Goal: Check status: Check status

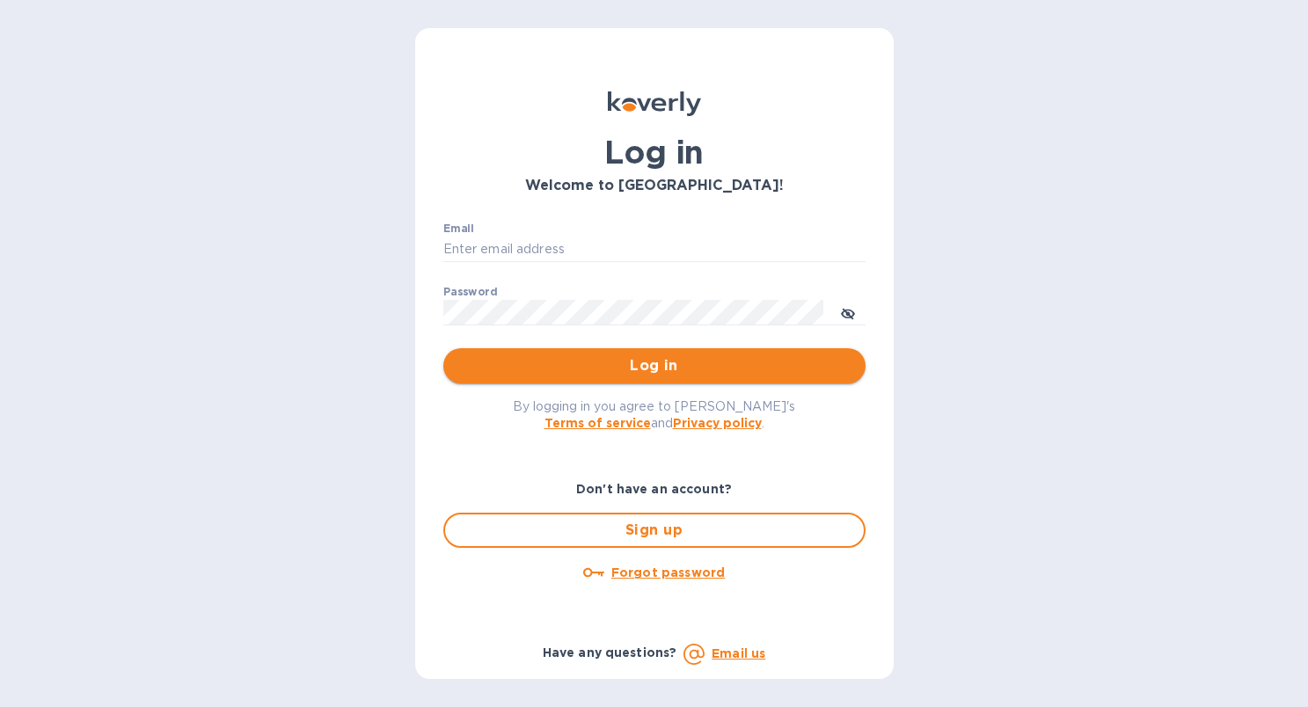
type input "[PERSON_NAME][EMAIL_ADDRESS][DOMAIN_NAME]"
click at [548, 360] on span "Log in" at bounding box center [654, 365] width 394 height 21
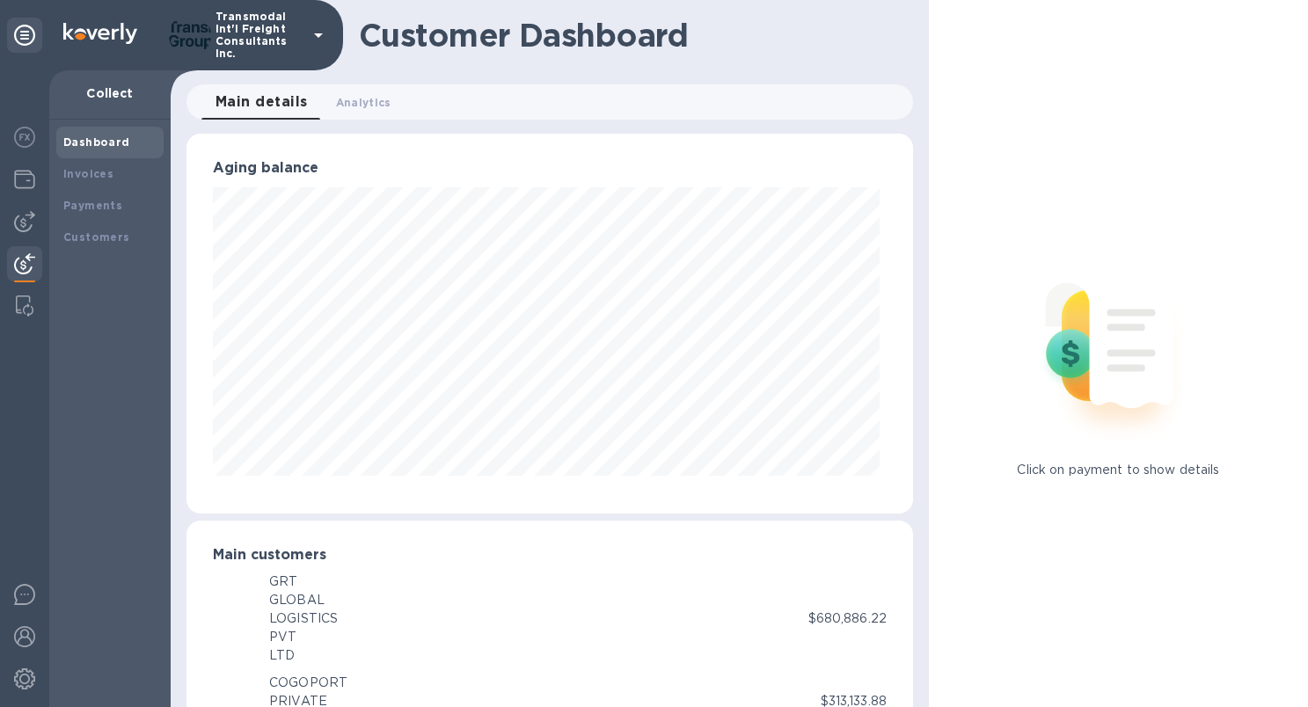
scroll to position [879029, 878689]
click at [28, 183] on img at bounding box center [24, 179] width 21 height 21
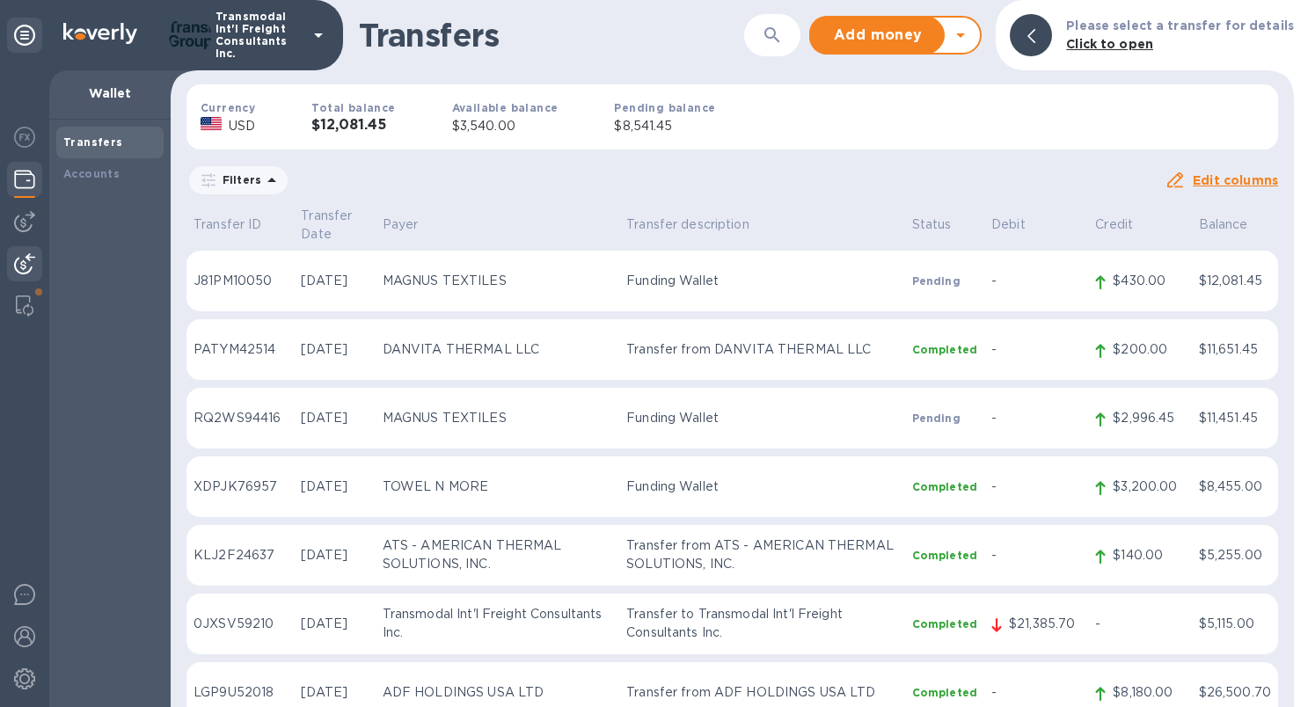
click at [26, 264] on img at bounding box center [24, 263] width 21 height 21
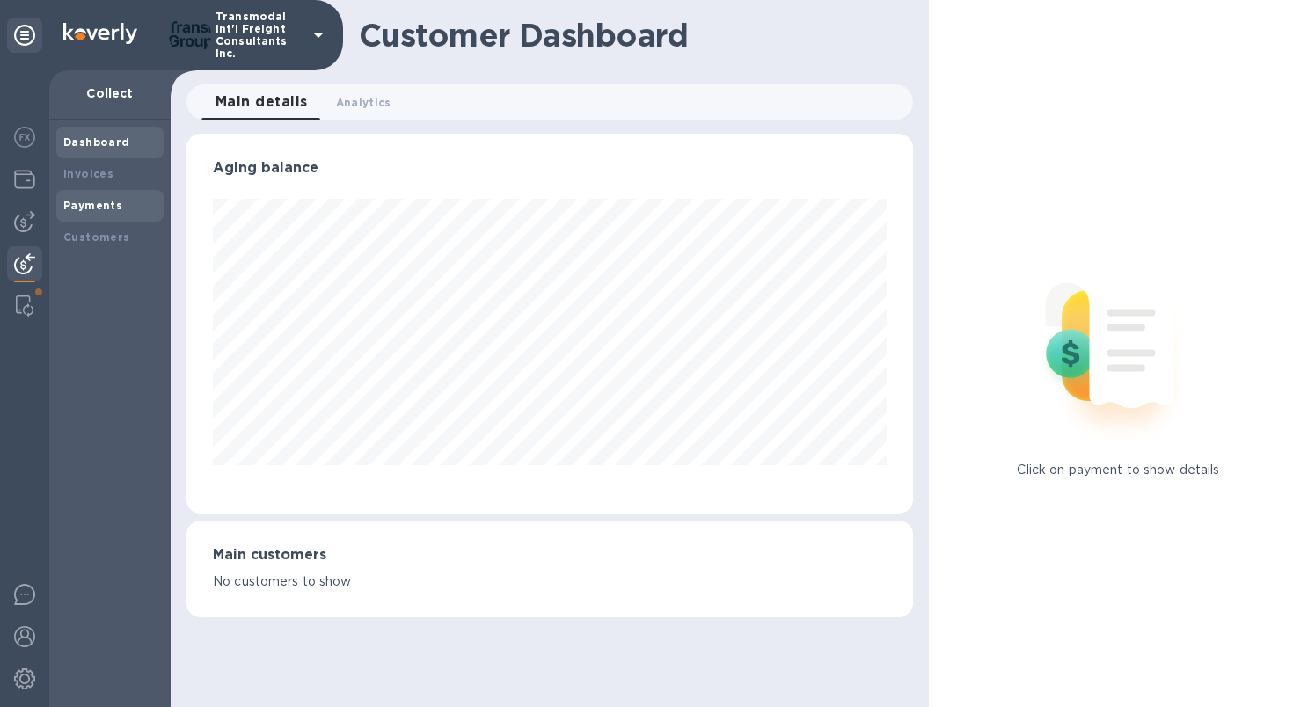
scroll to position [879029, 878689]
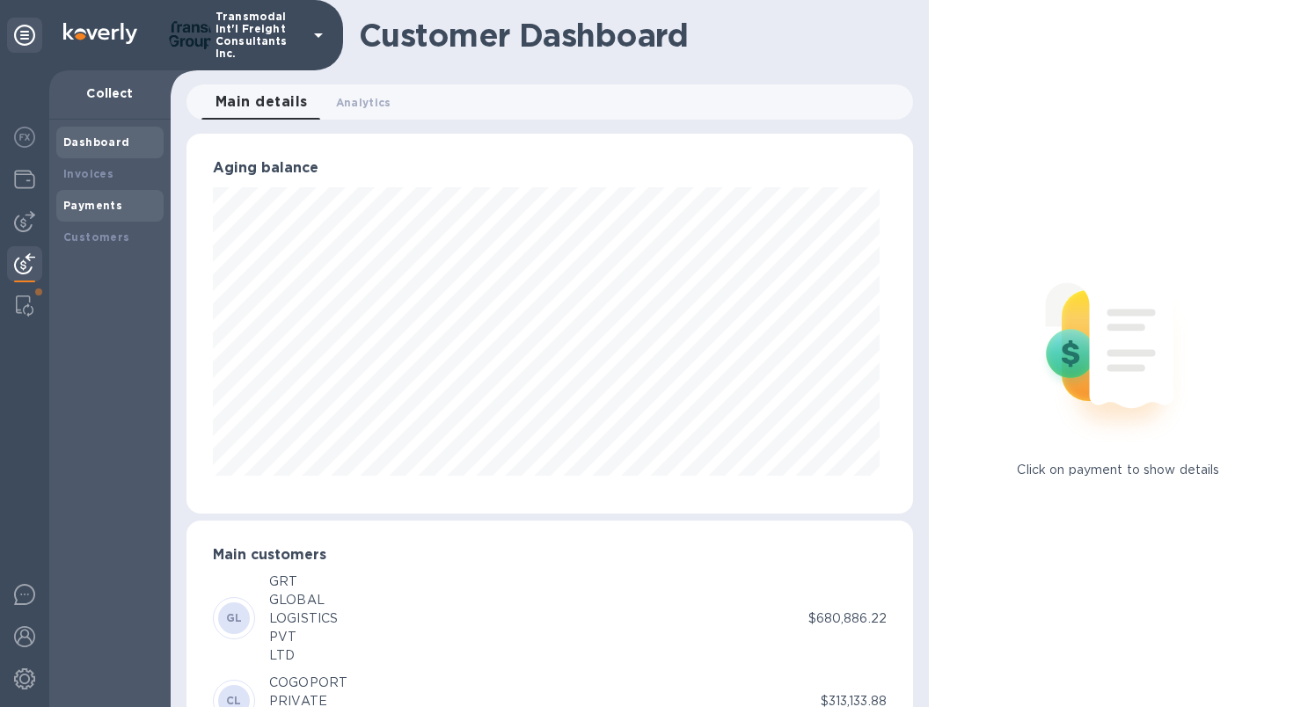
click at [99, 207] on b "Payments" at bounding box center [92, 205] width 59 height 13
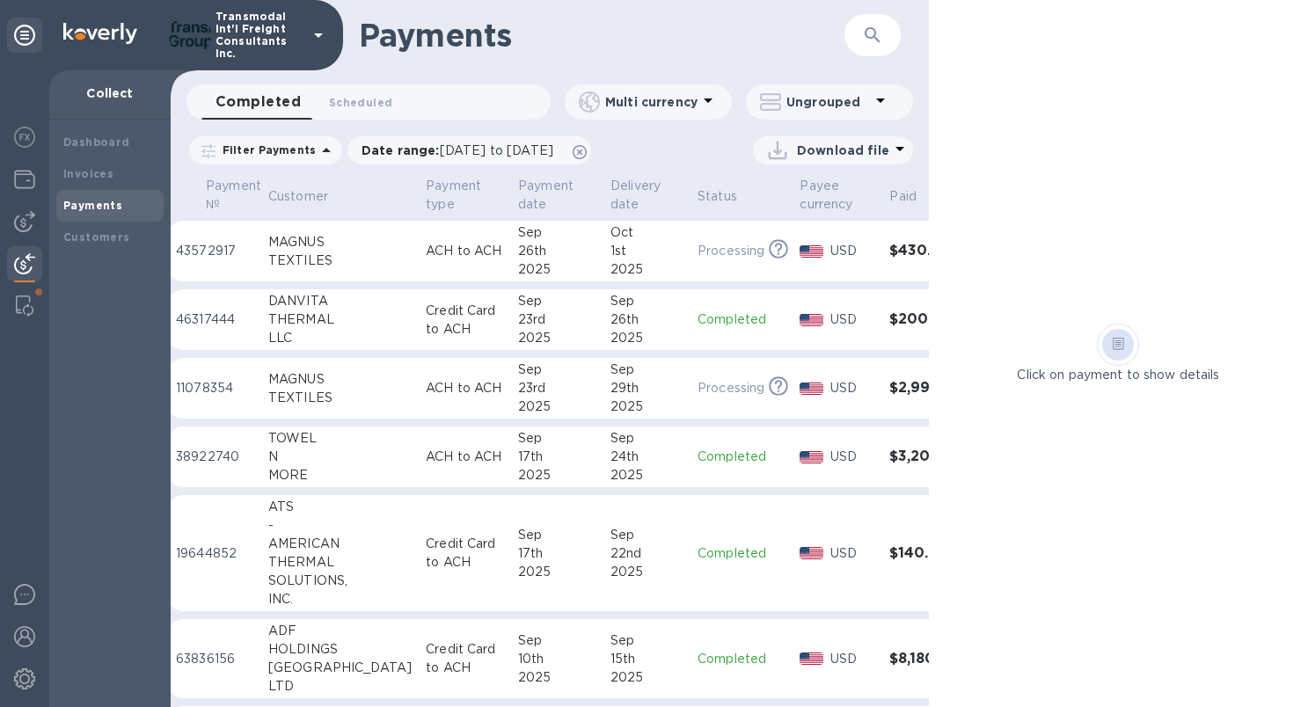
scroll to position [0, 47]
